Goal: Find specific page/section: Find specific page/section

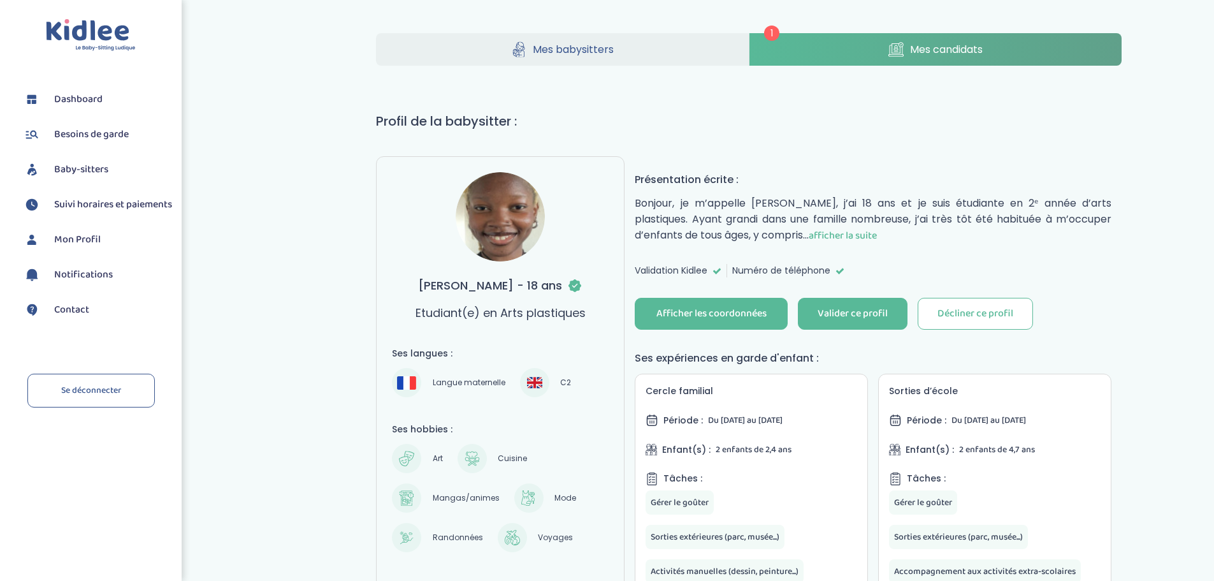
scroll to position [112, 0]
click at [626, 47] on link "Mes babysitters" at bounding box center [562, 50] width 373 height 33
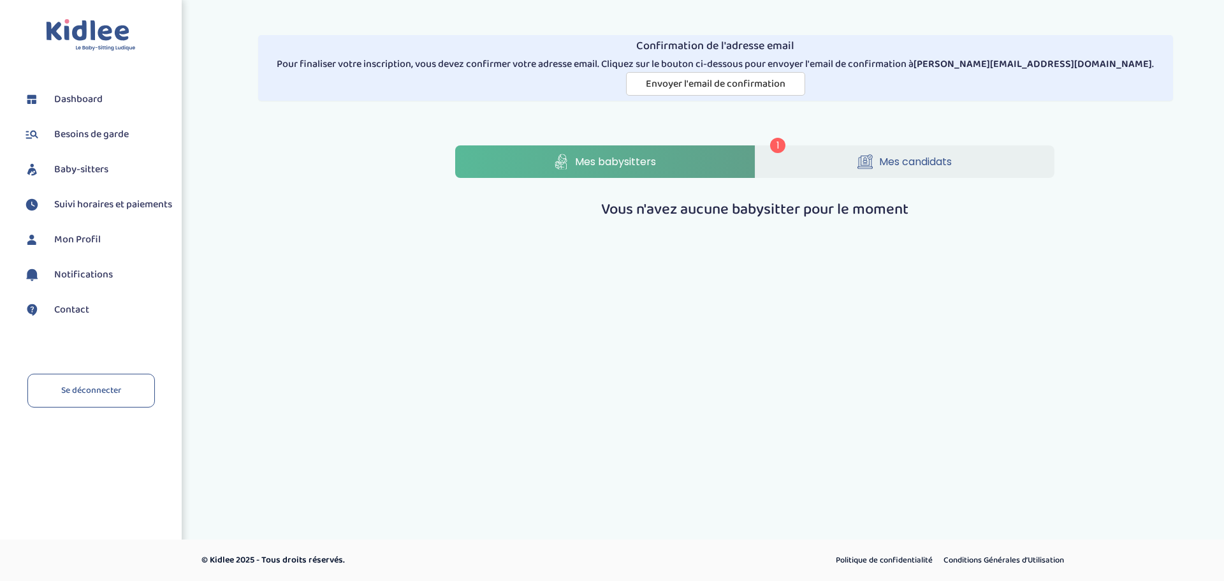
click at [867, 170] on icon at bounding box center [864, 162] width 15 height 16
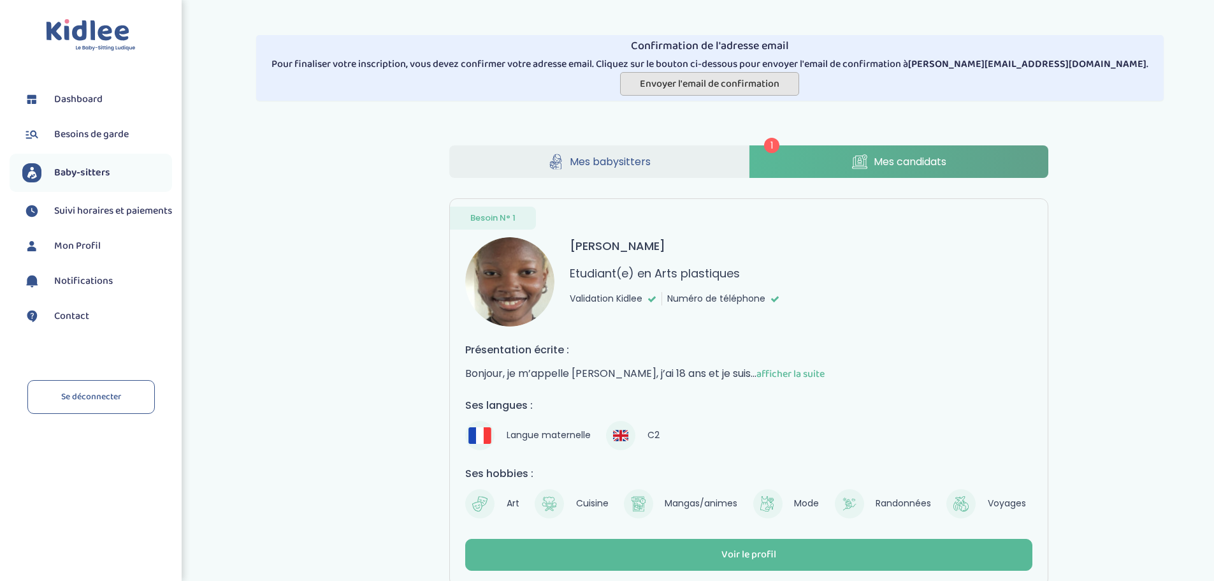
click at [723, 87] on span "Envoyer l'email de confirmation" at bounding box center [710, 84] width 140 height 16
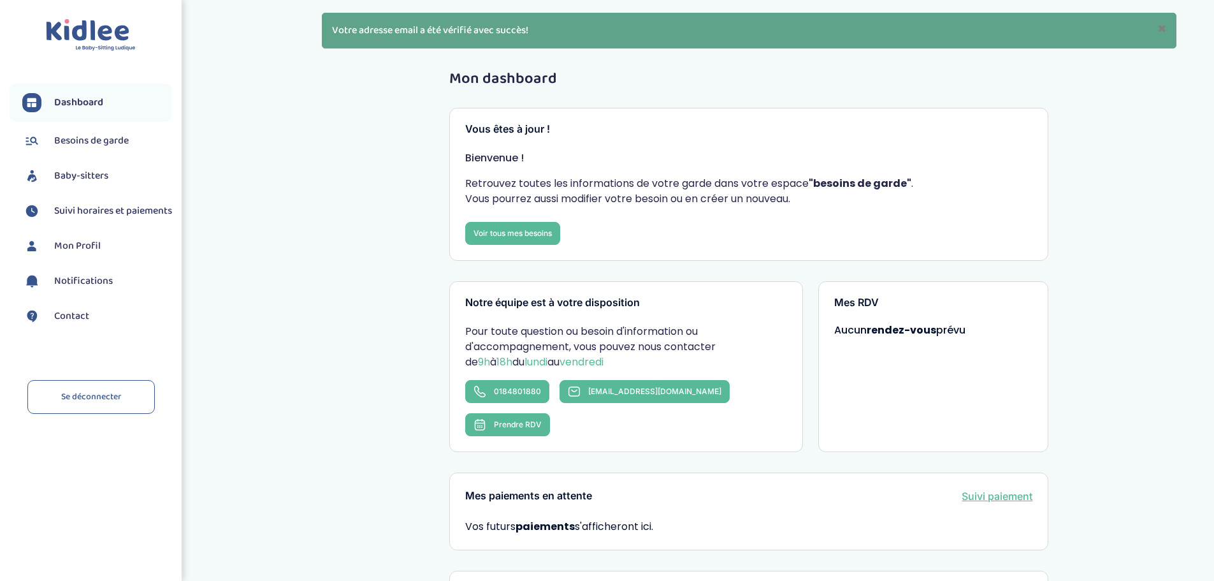
click at [103, 177] on span "Baby-sitters" at bounding box center [81, 175] width 54 height 15
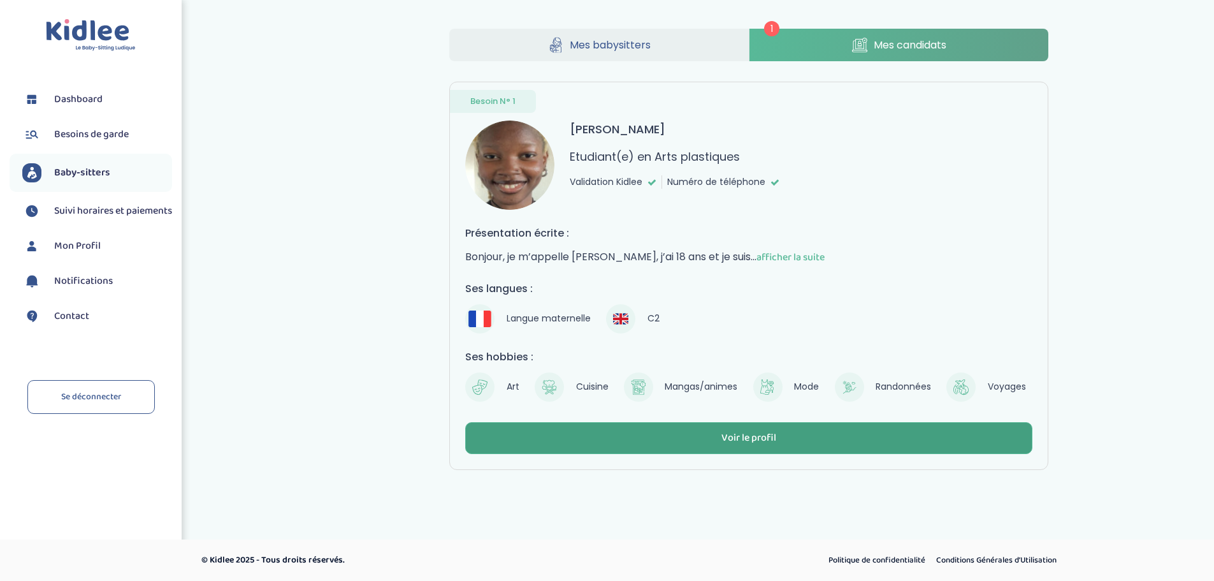
click at [711, 454] on button "Voir le profil" at bounding box center [748, 438] width 567 height 32
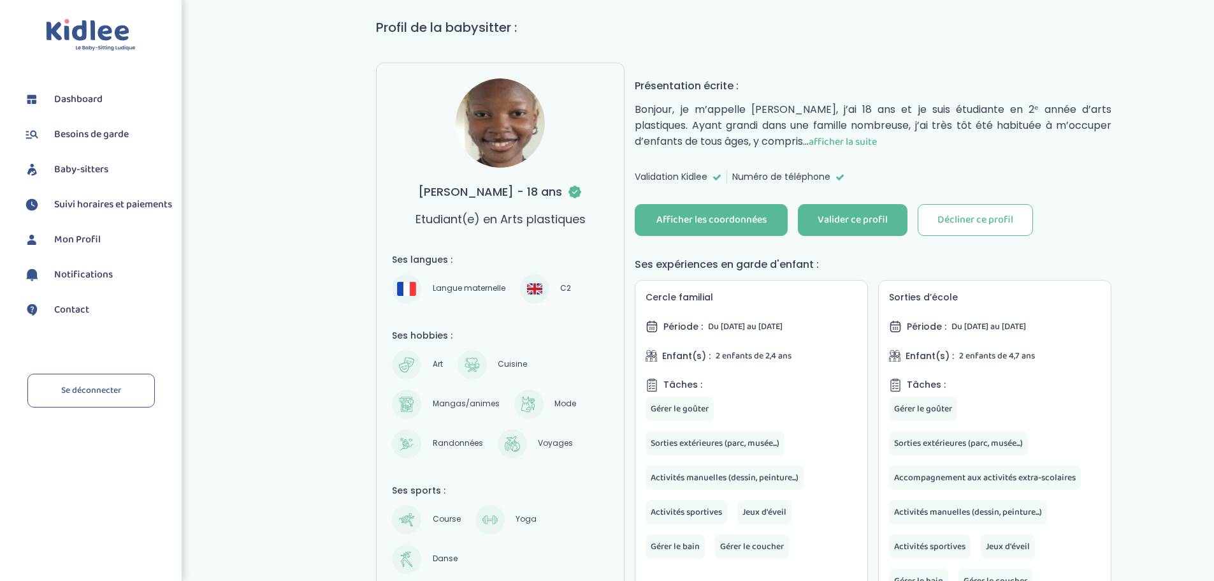
scroll to position [89, 0]
click at [809, 143] on span "afficher la suite" at bounding box center [843, 142] width 68 height 16
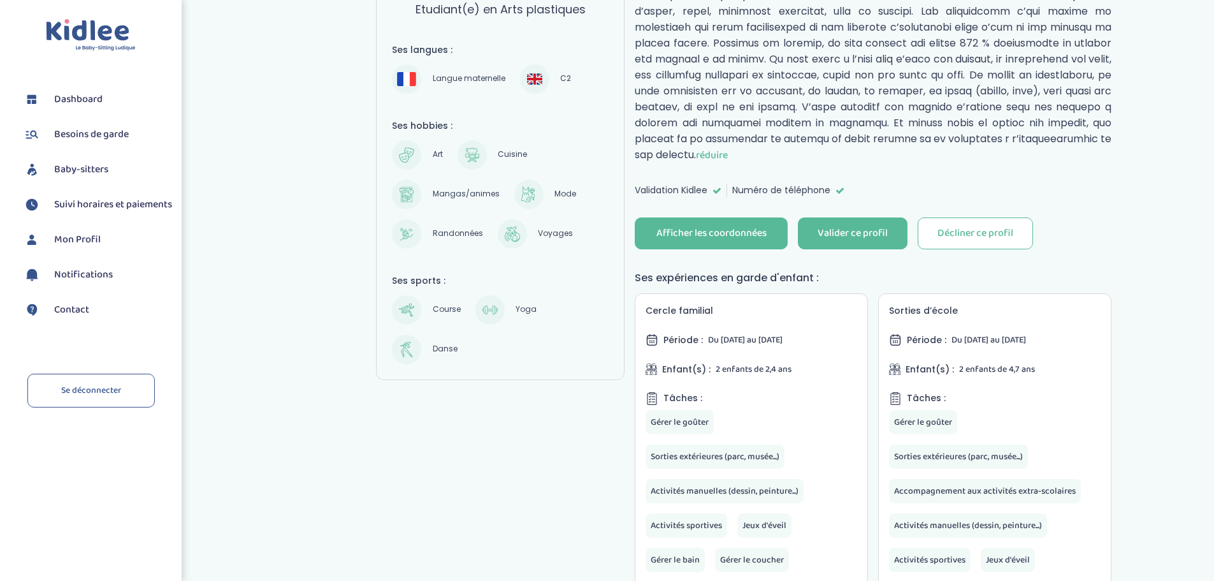
scroll to position [303, 0]
